Goal: Task Accomplishment & Management: Manage account settings

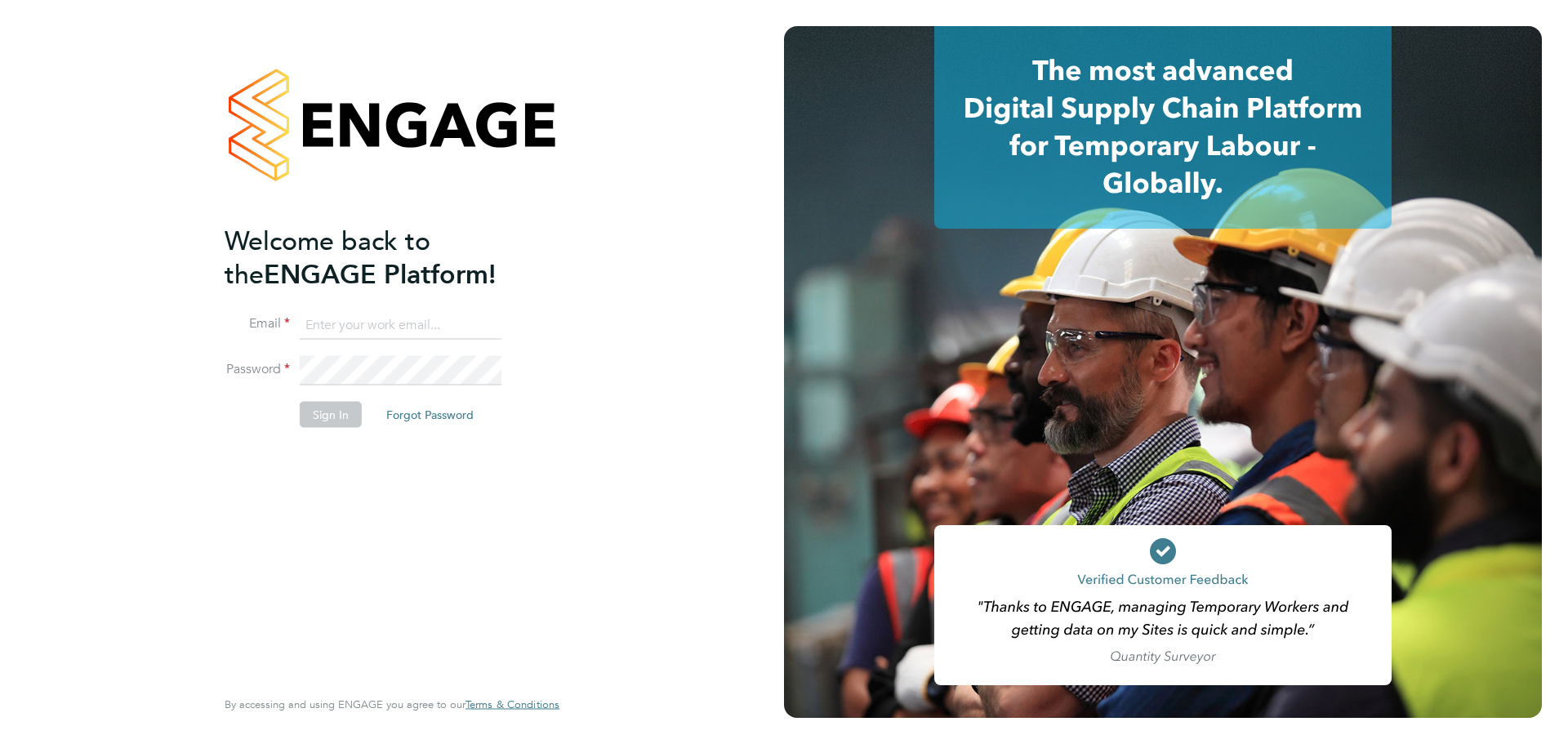
type input "david.brand@wates.co.uk"
click at [334, 422] on button "Sign In" at bounding box center [330, 415] width 62 height 26
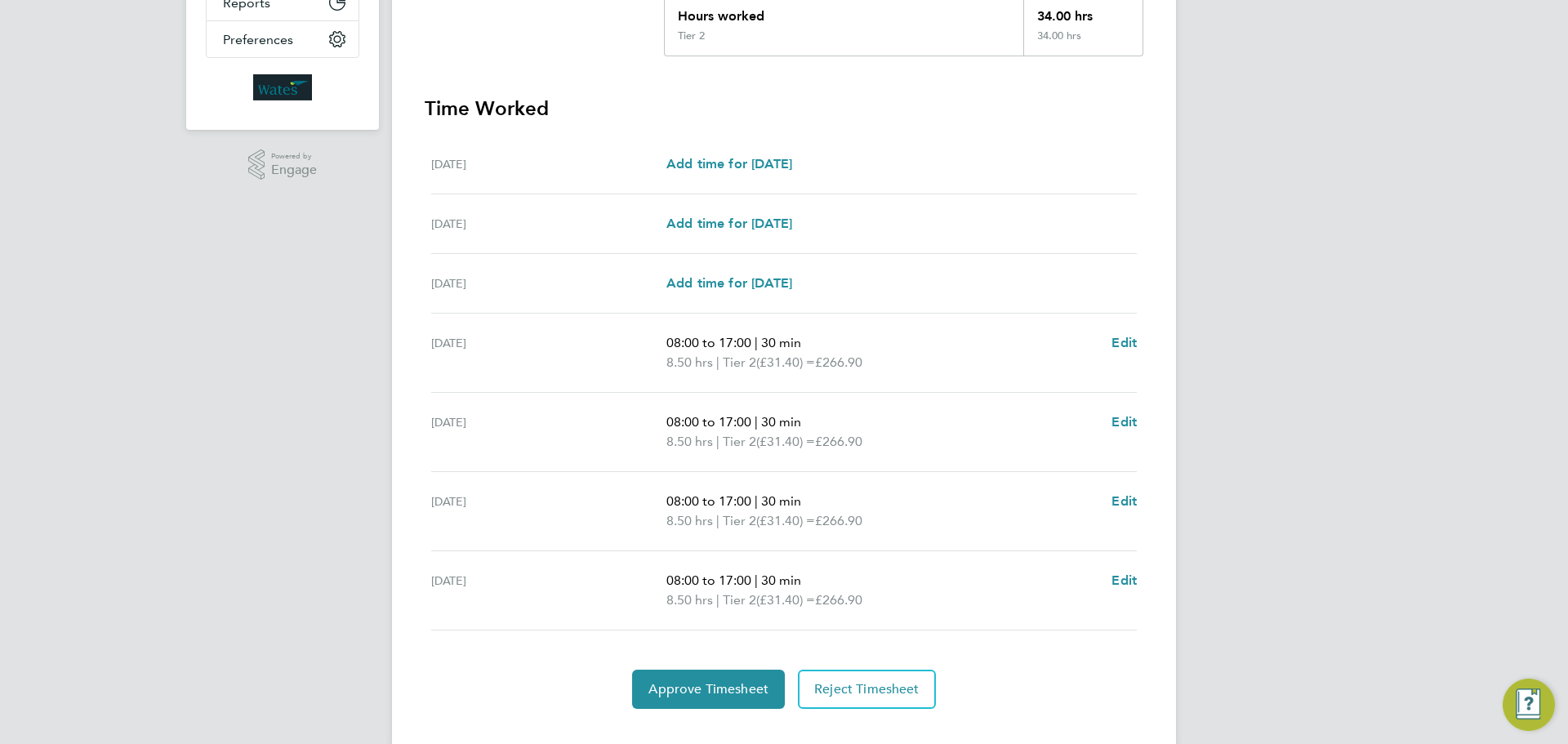
scroll to position [408, 0]
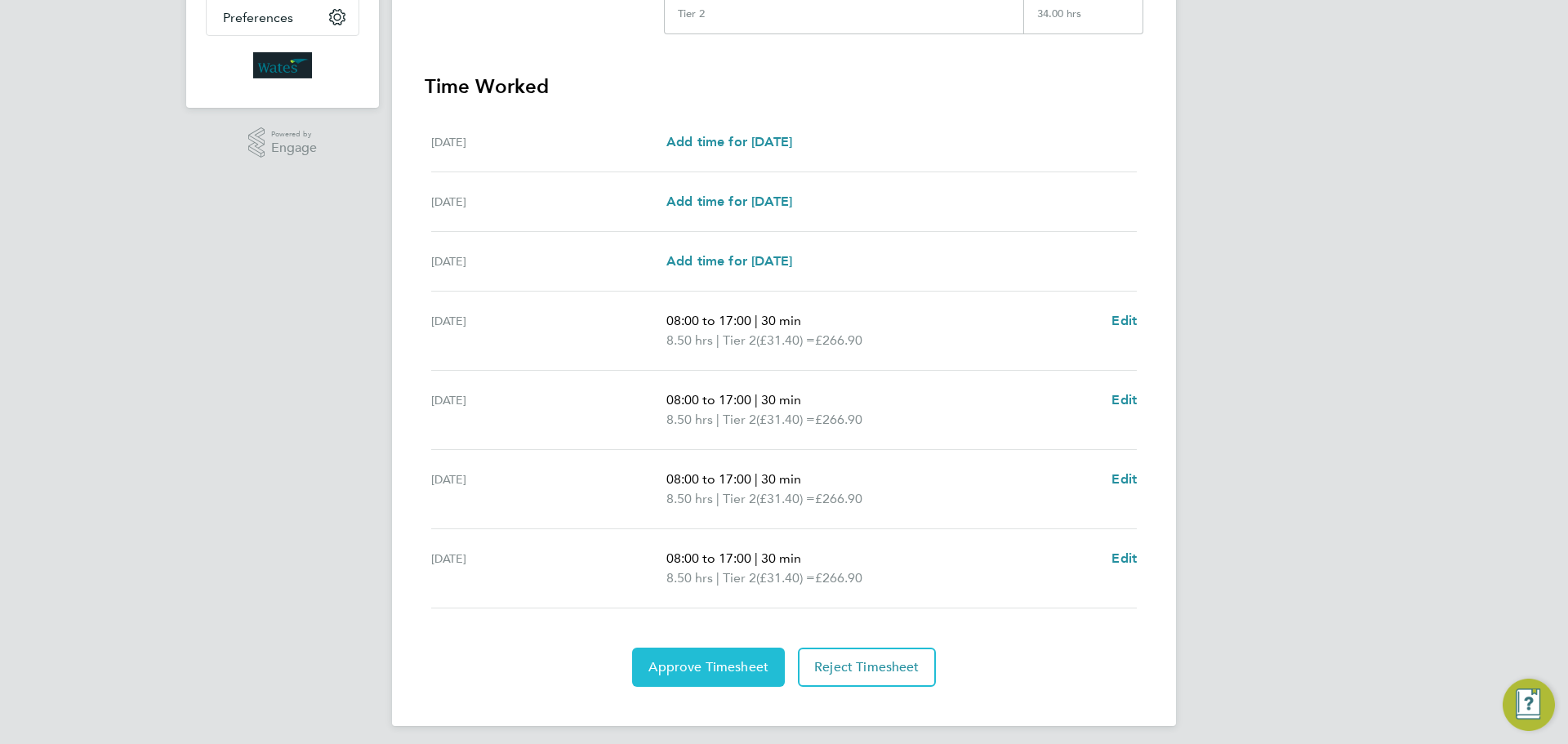
click at [694, 675] on button "Approve Timesheet" at bounding box center [708, 667] width 153 height 39
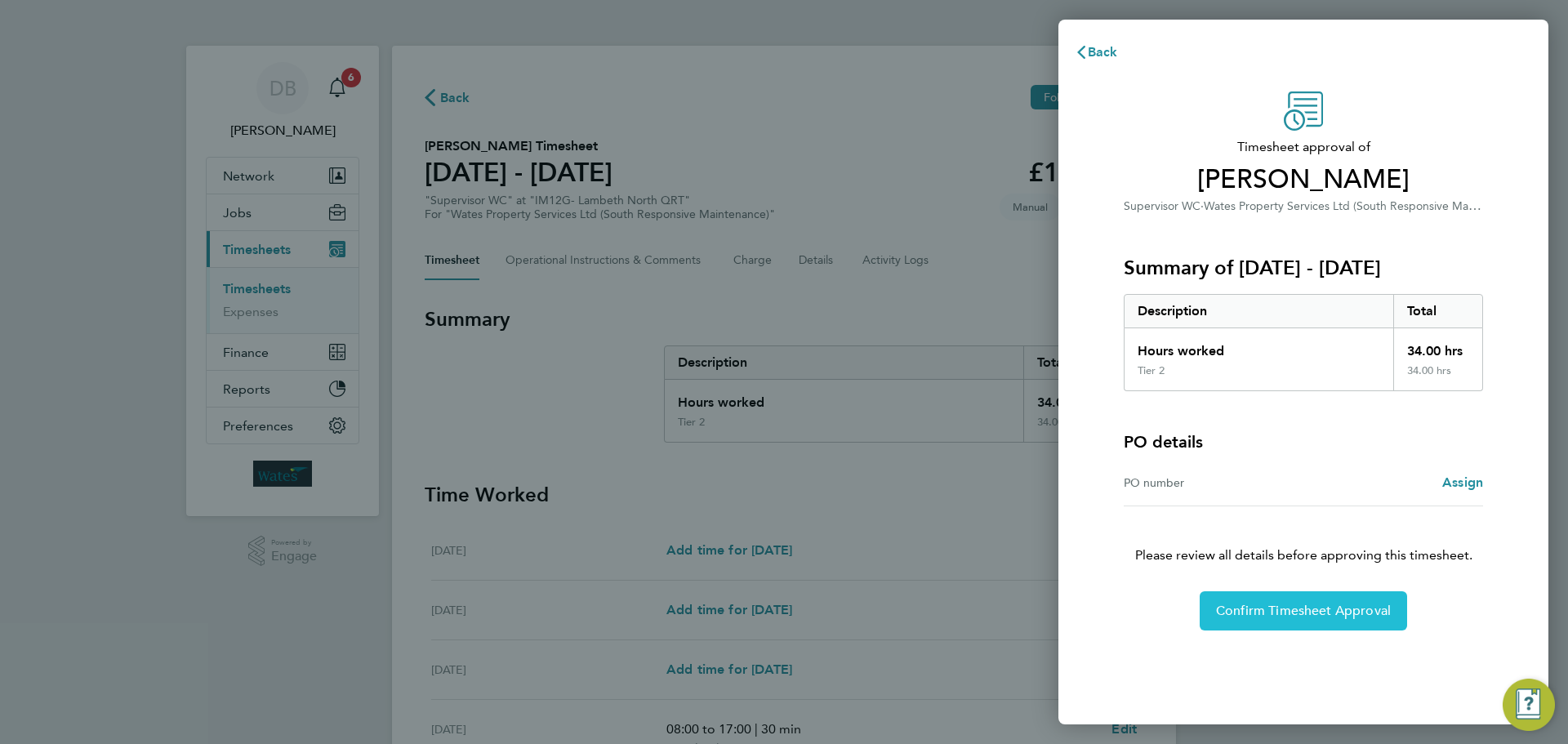
click at [1297, 607] on span "Confirm Timesheet Approval" at bounding box center [1303, 611] width 175 height 17
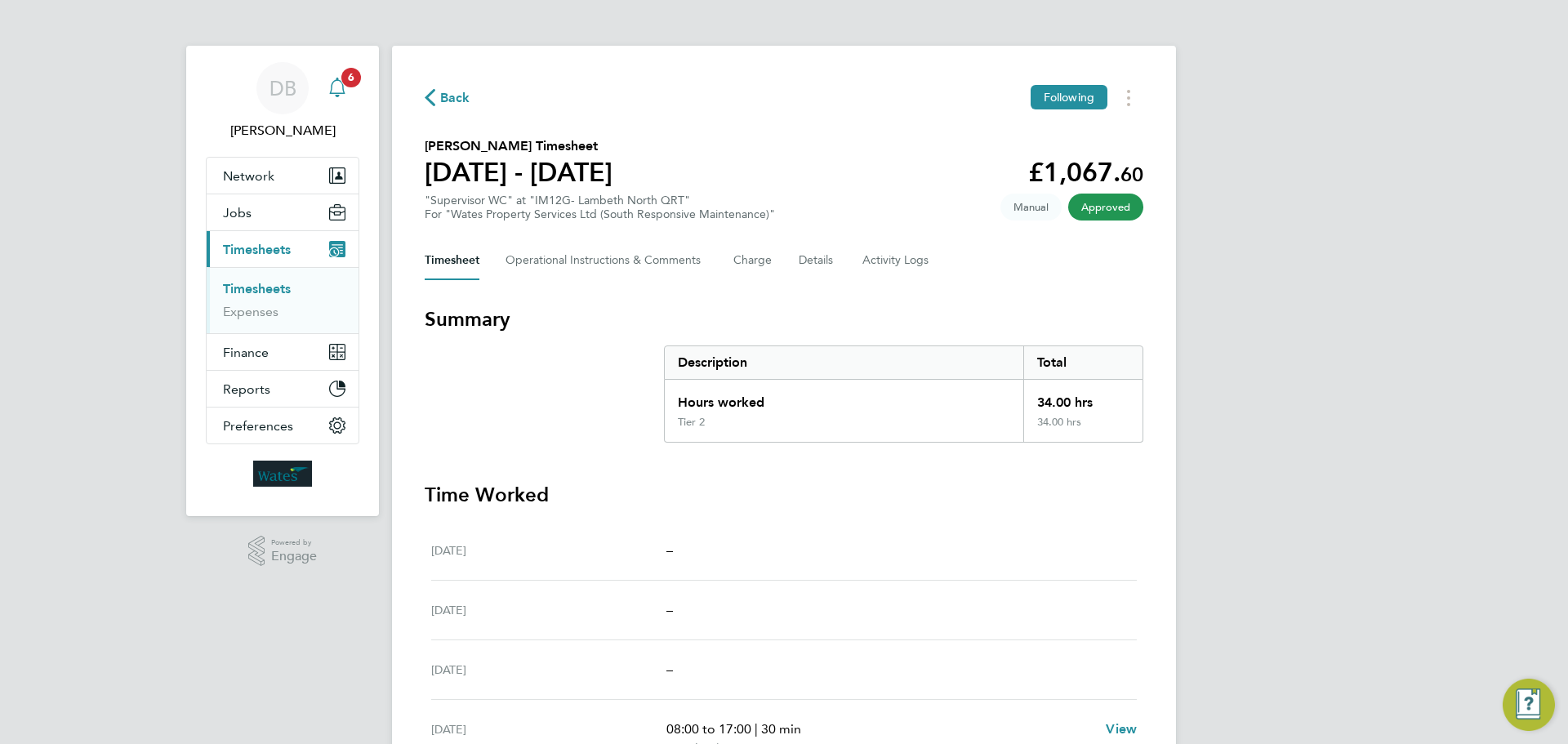
click at [338, 91] on icon "Main navigation" at bounding box center [337, 87] width 20 height 20
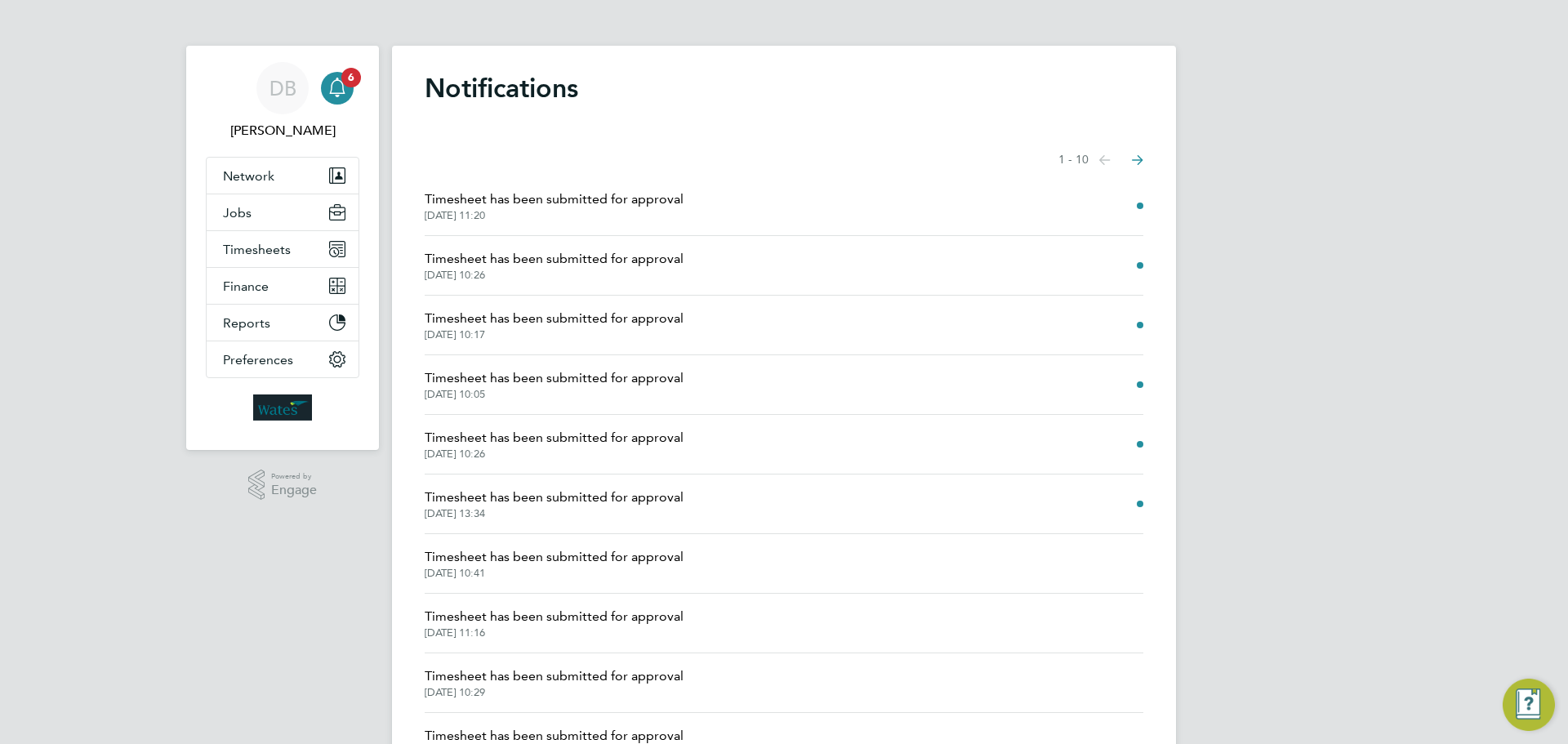
click at [1110, 158] on icon "Select page of notifications list" at bounding box center [1104, 159] width 11 height 10
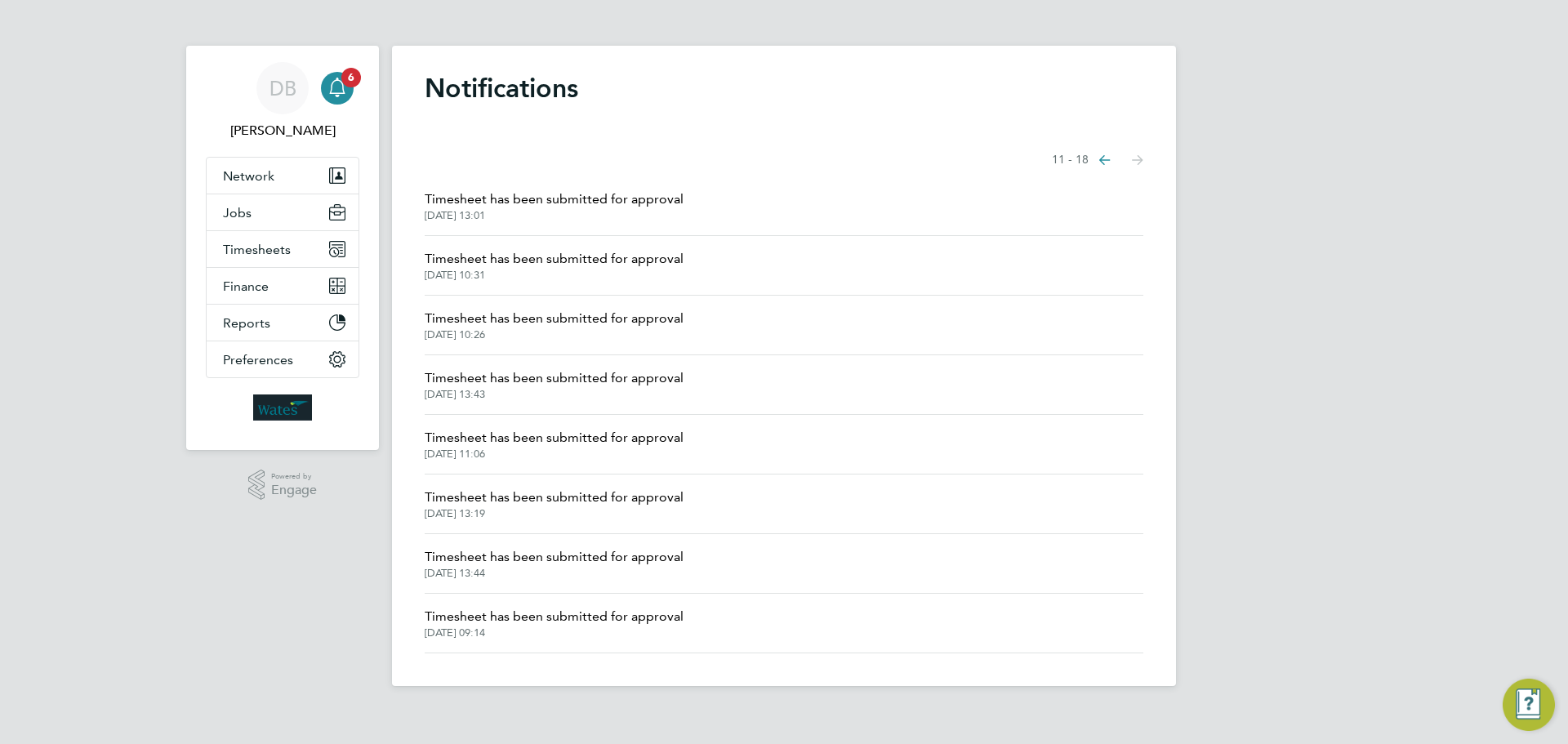
click at [1102, 163] on icon "Select page of notifications list" at bounding box center [1104, 159] width 11 height 10
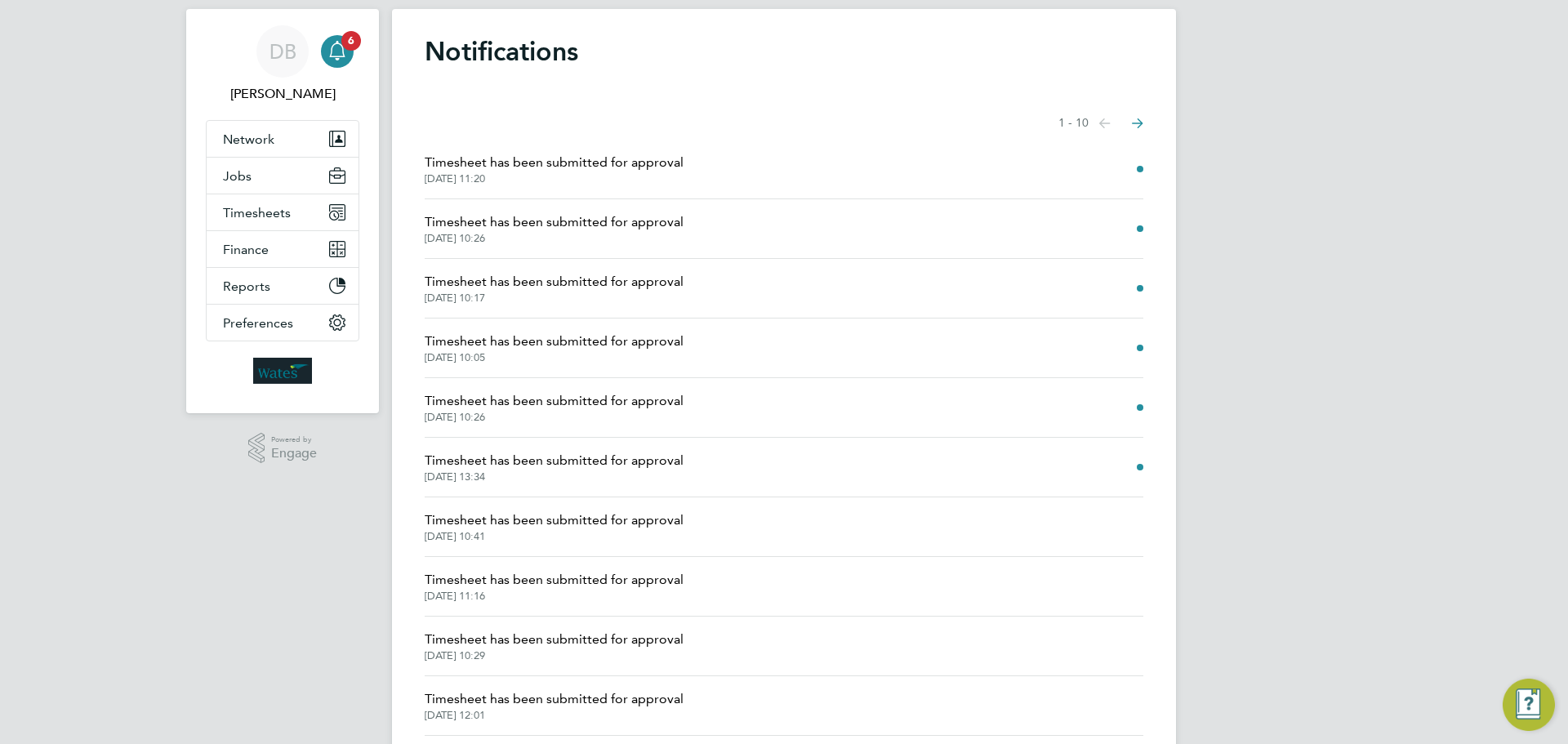
scroll to position [87, 0]
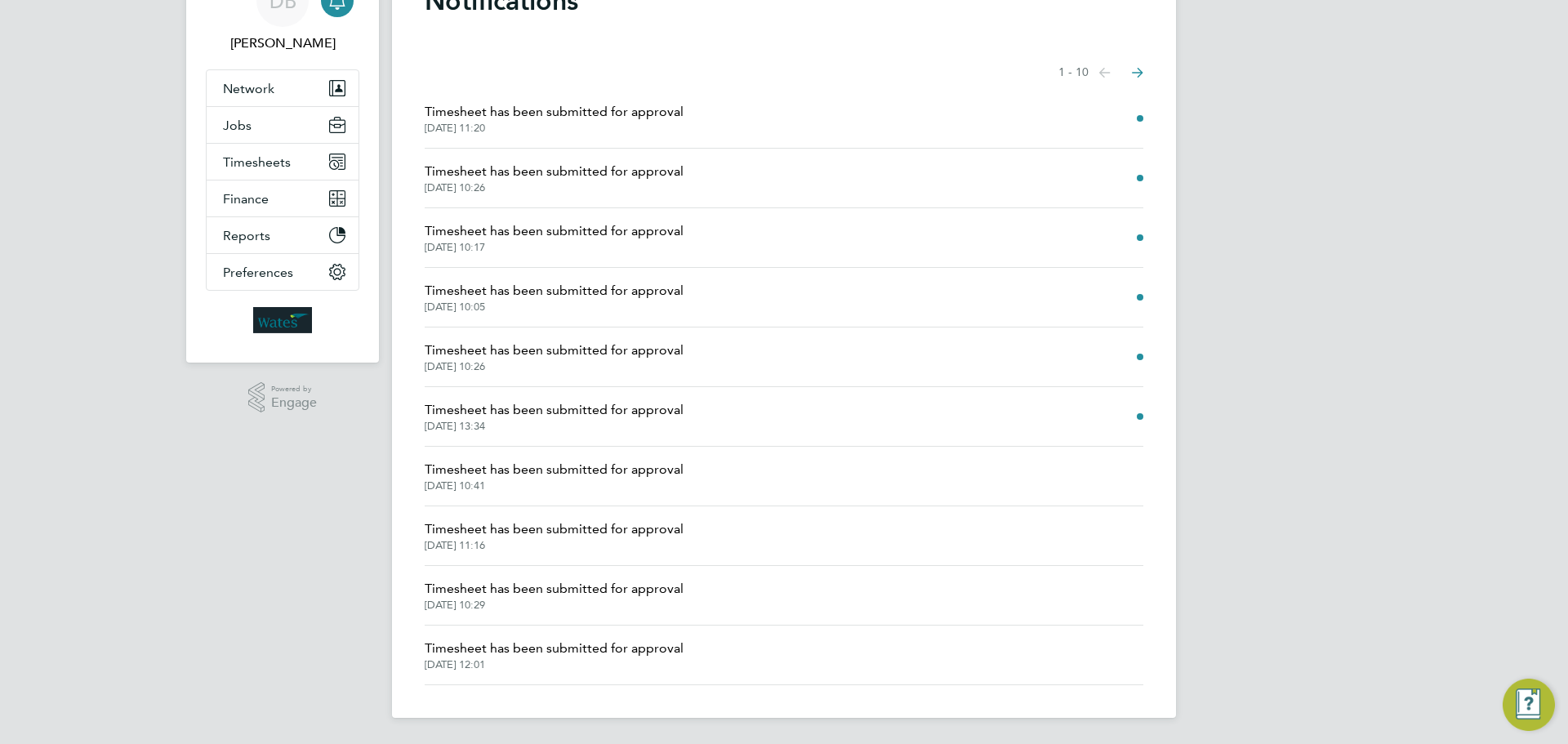
click at [612, 412] on span "Timesheet has been submitted for approval" at bounding box center [554, 410] width 259 height 20
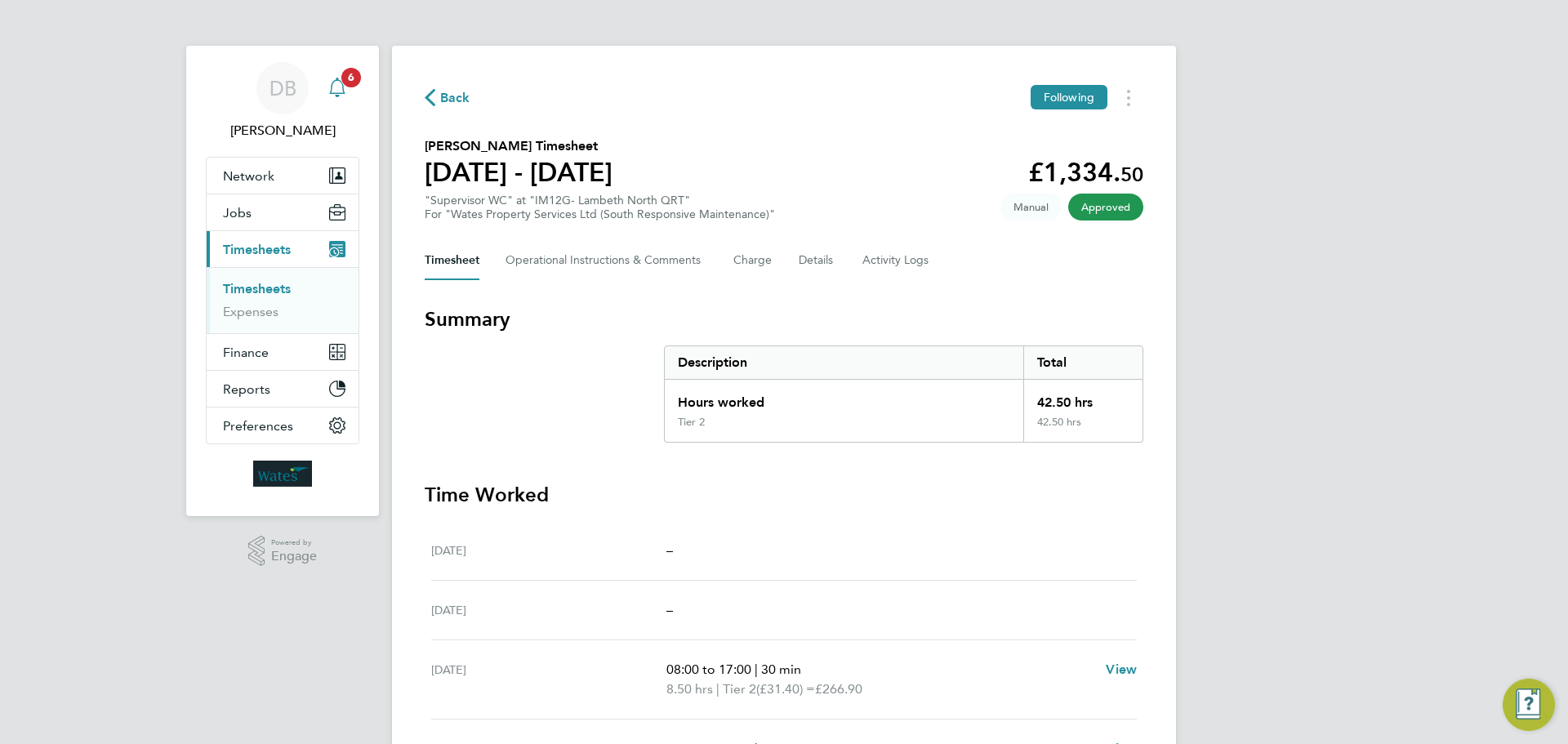
click at [342, 86] on icon "Main navigation" at bounding box center [337, 87] width 20 height 20
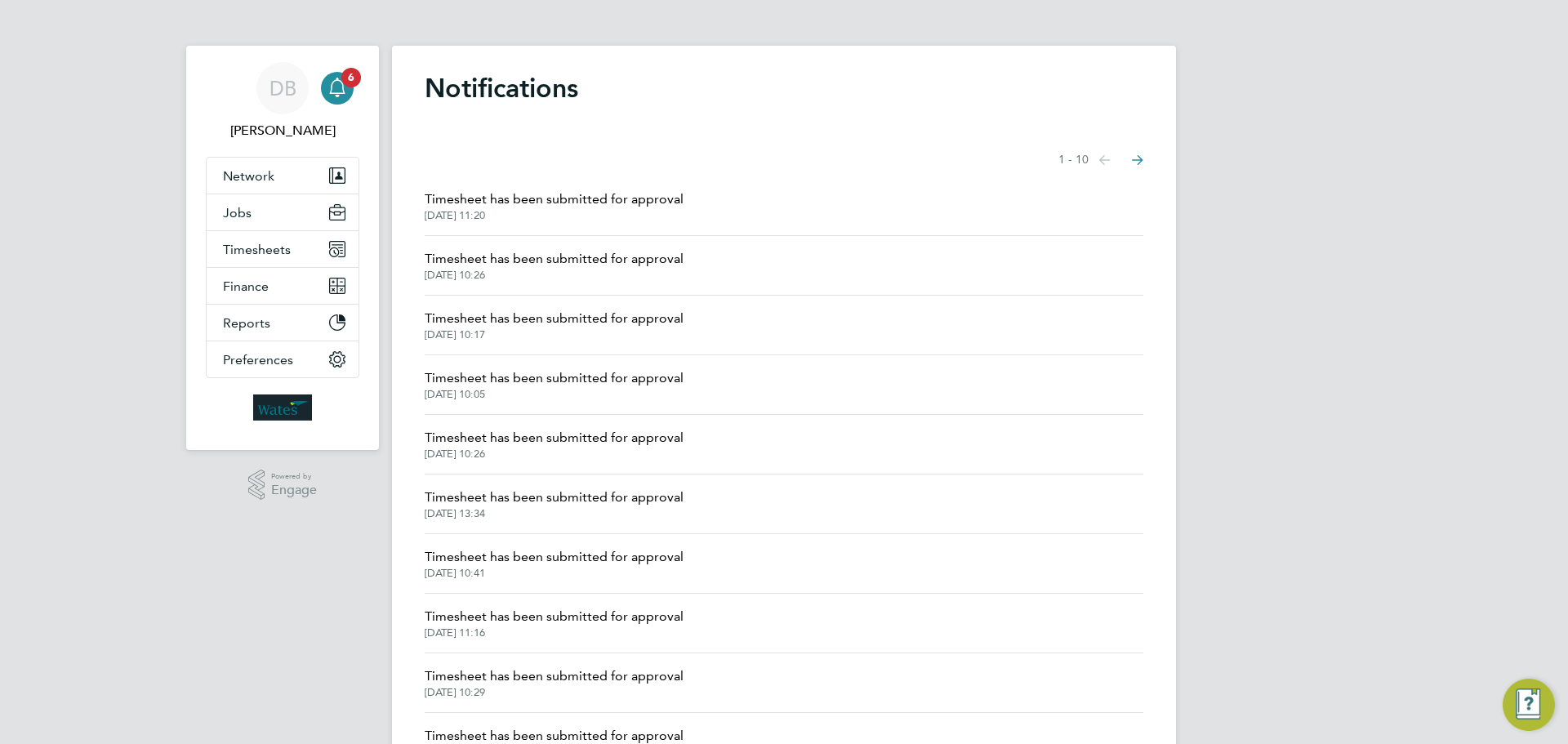
click at [1110, 161] on icon "Select page of notifications list" at bounding box center [1104, 159] width 11 height 10
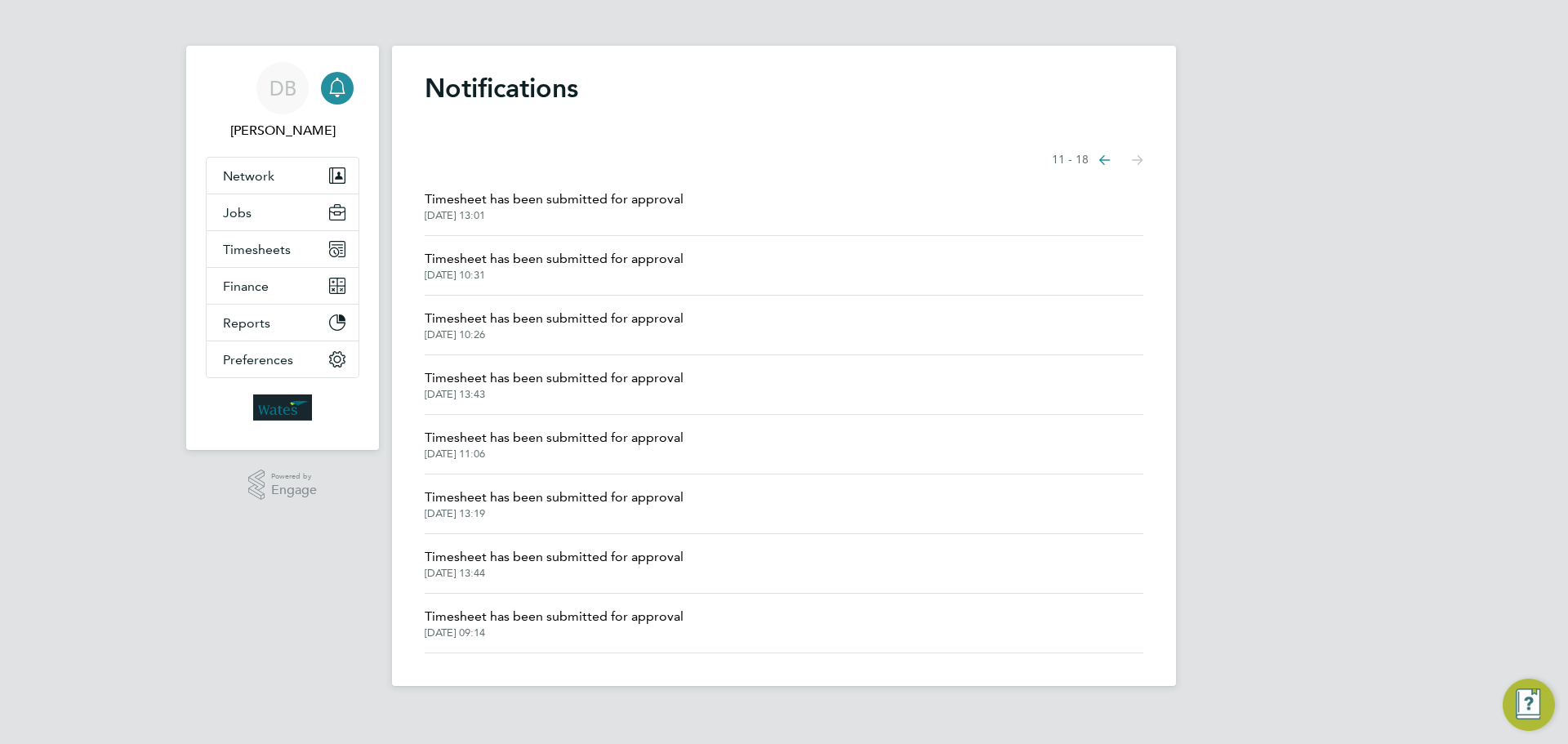
click at [1105, 161] on icon "Select page of notifications list" at bounding box center [1104, 159] width 11 height 10
